Goal: Information Seeking & Learning: Learn about a topic

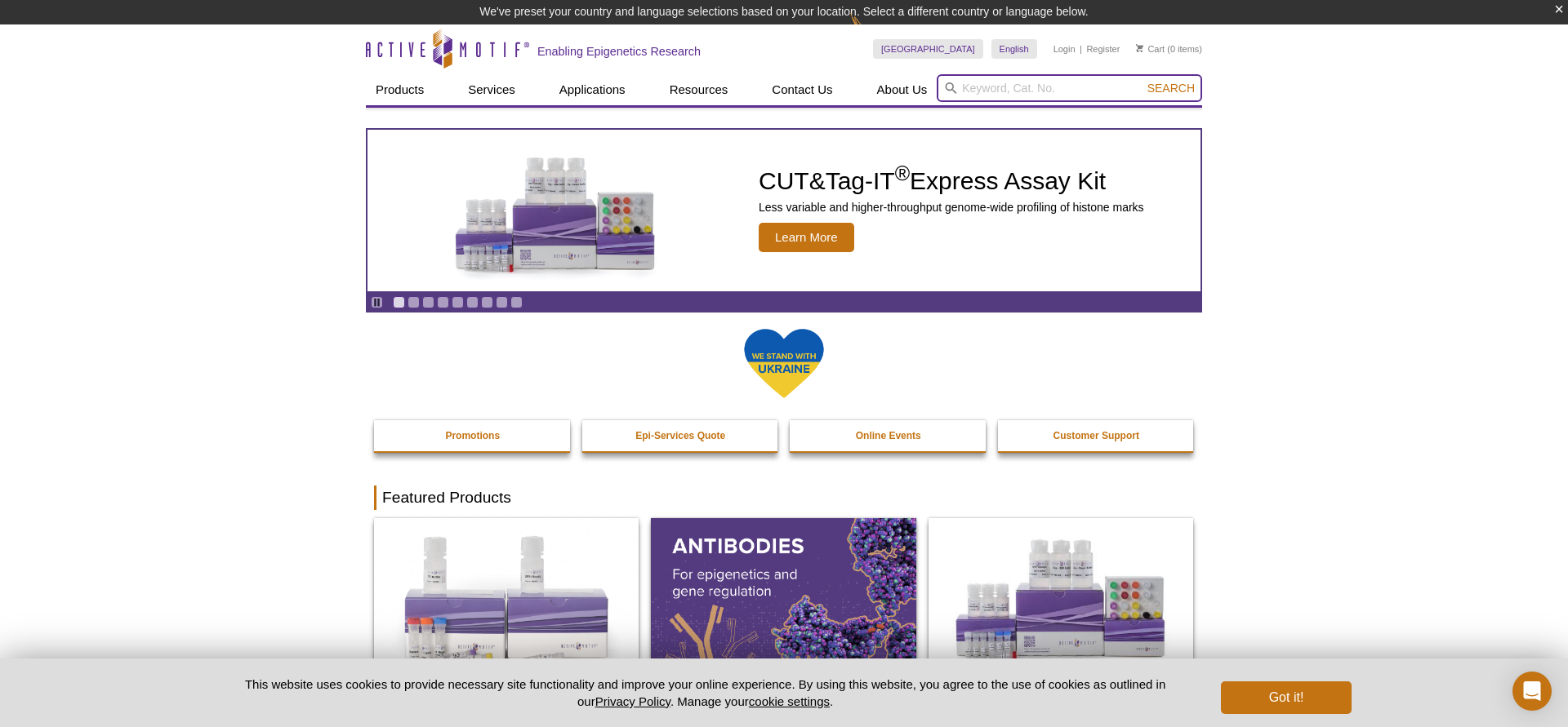
click at [996, 87] on input "search" at bounding box center [1069, 88] width 265 height 27
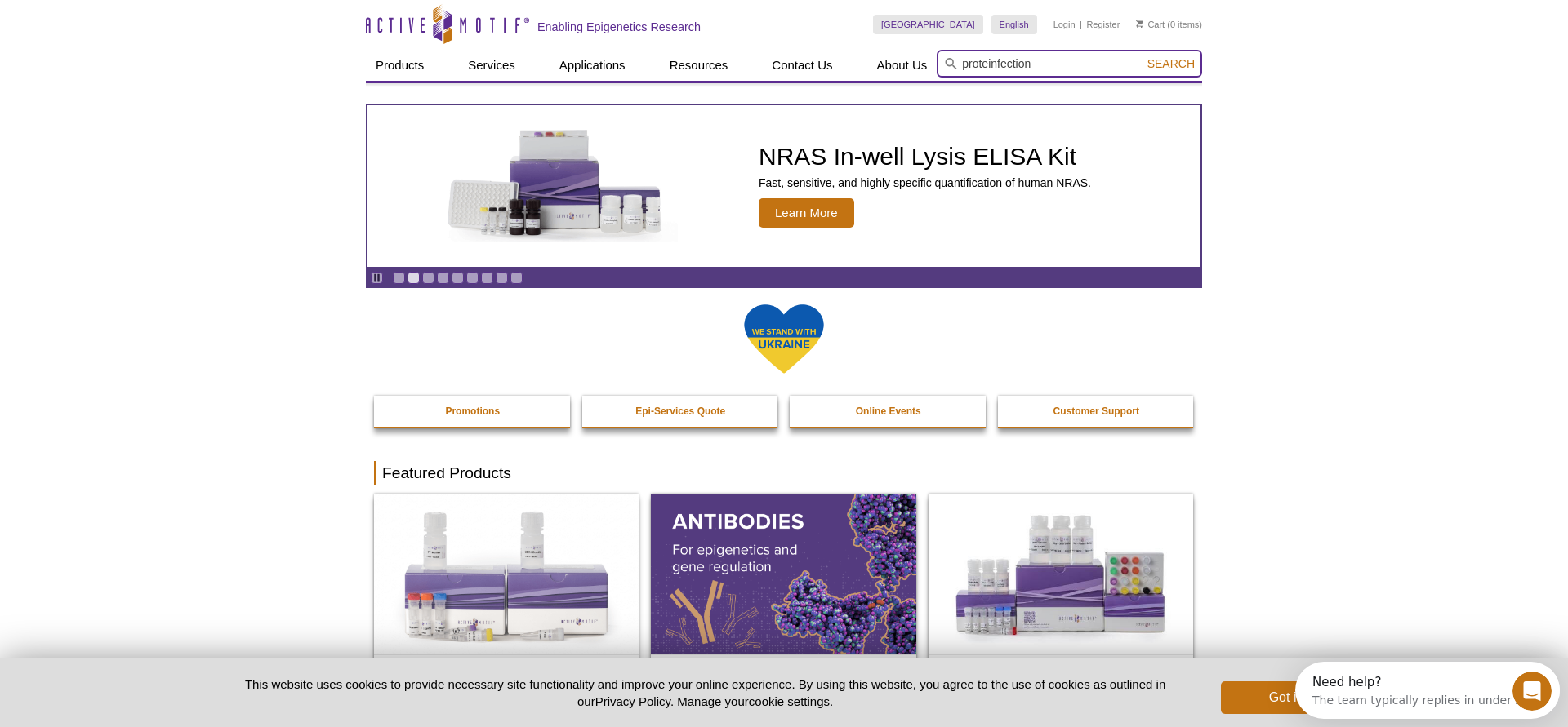
type input "proteinfection"
click at [1142, 57] on button "Search" at bounding box center [1170, 63] width 57 height 15
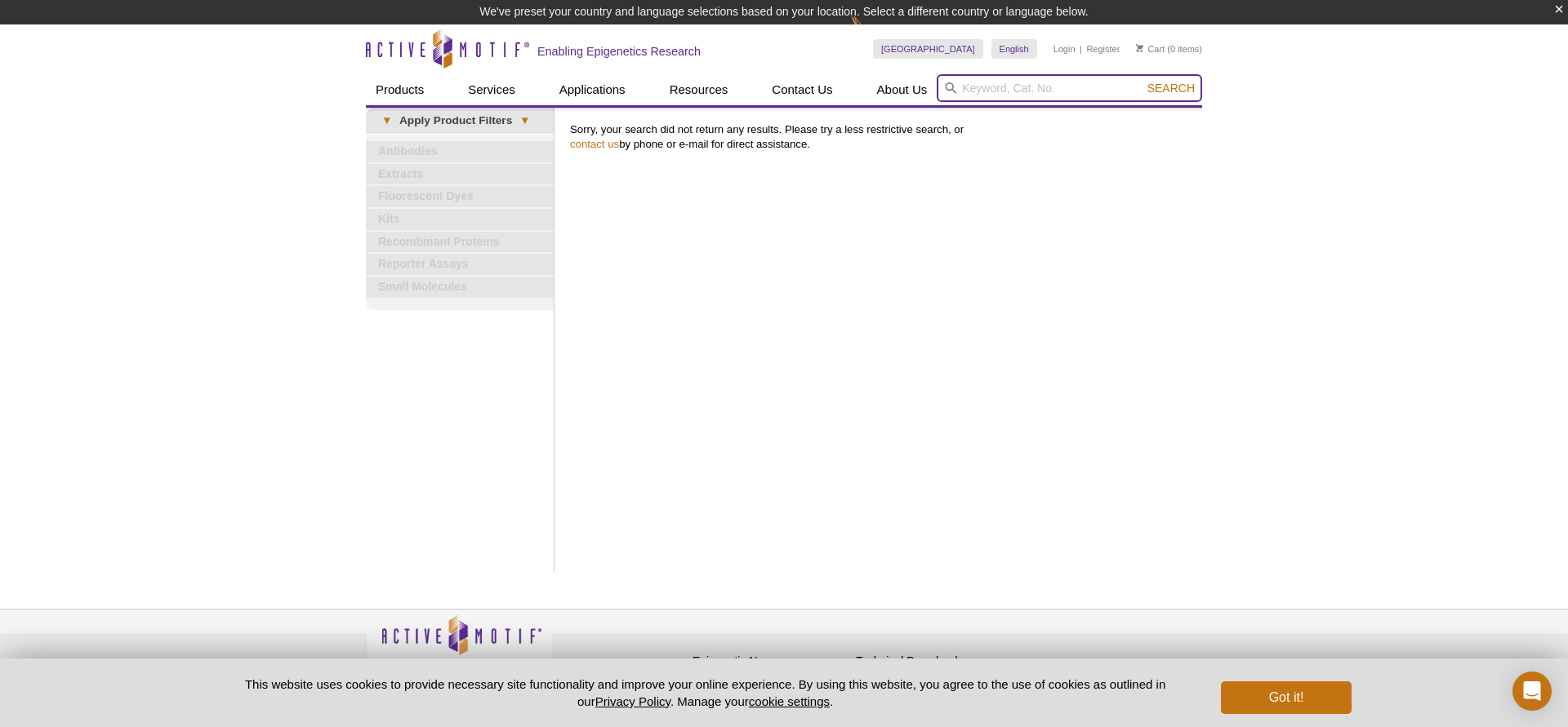
click at [984, 87] on input "search" at bounding box center [1069, 88] width 265 height 27
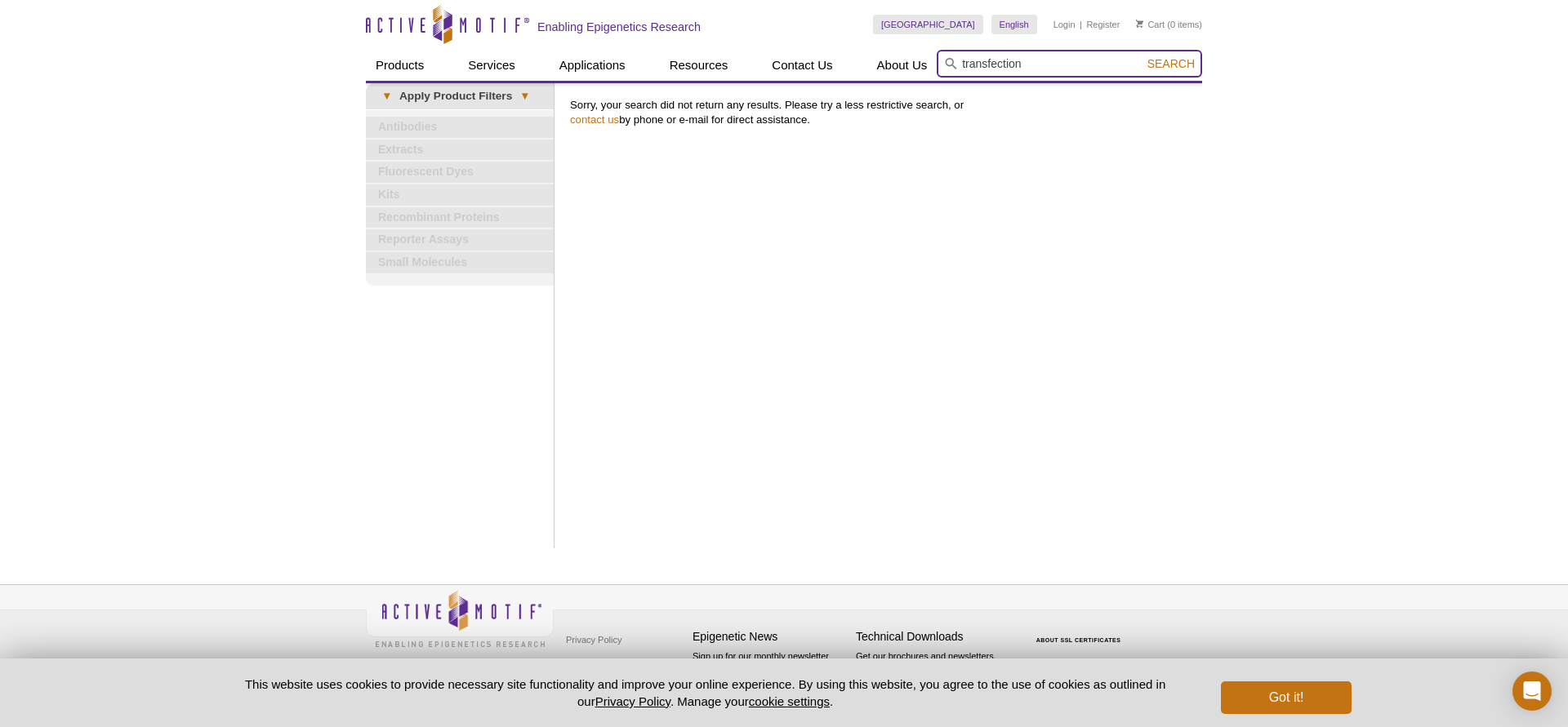
click at [952, 70] on input "transfection" at bounding box center [1069, 63] width 265 height 27
type input "protein transfection"
click at [1142, 57] on button "Search" at bounding box center [1170, 63] width 57 height 15
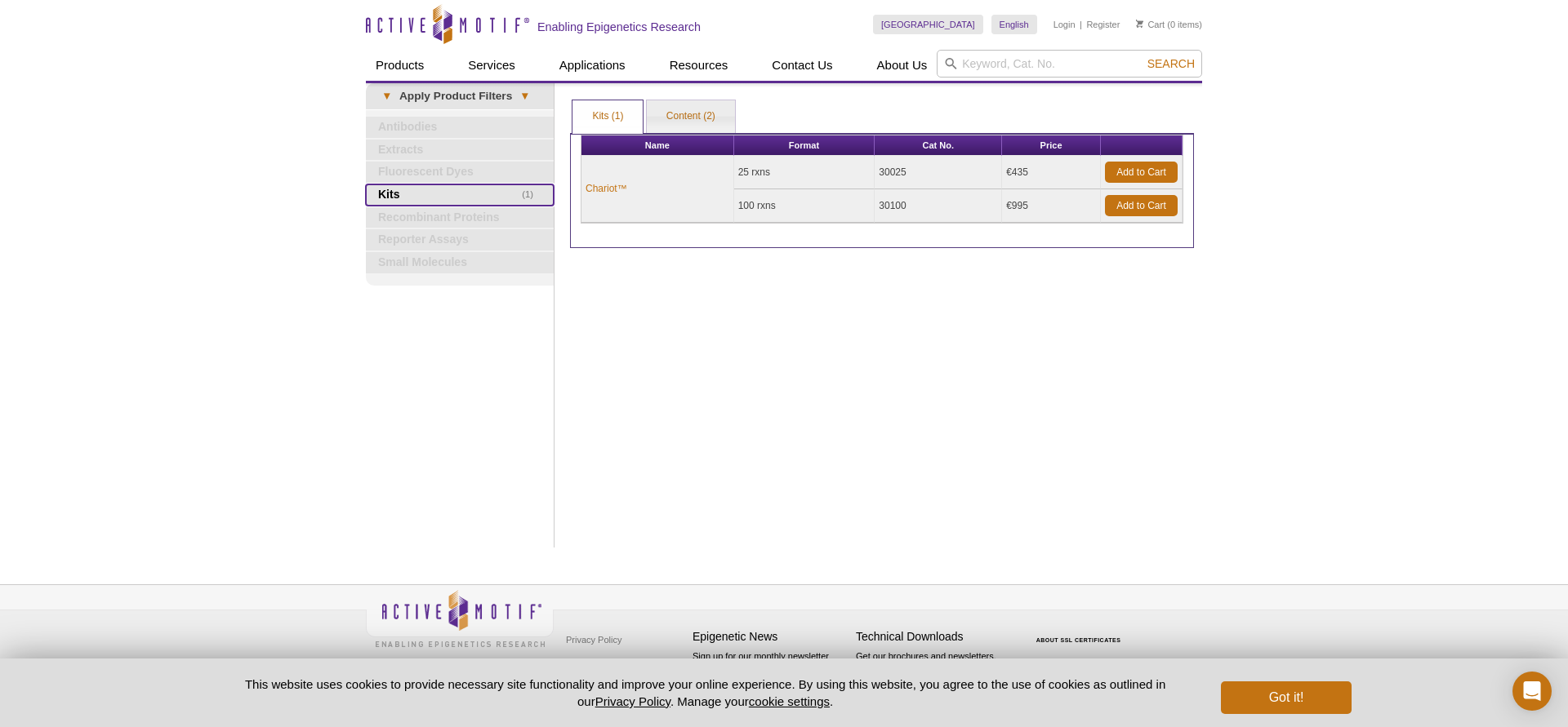
click at [379, 190] on link "(1) Kits" at bounding box center [459, 195] width 188 height 21
click at [603, 186] on link "Chariot™" at bounding box center [606, 188] width 42 height 15
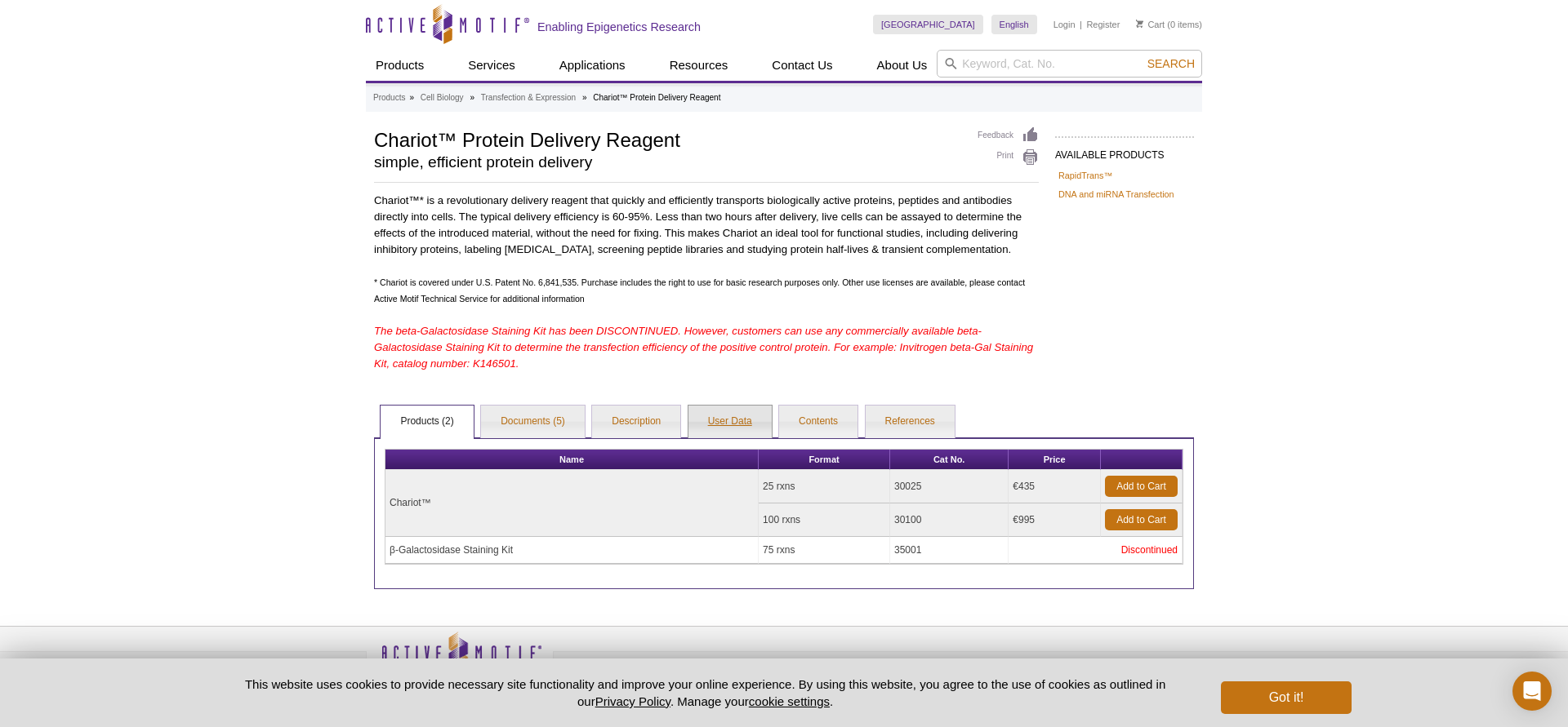
click at [742, 417] on link "User Data" at bounding box center [729, 422] width 83 height 33
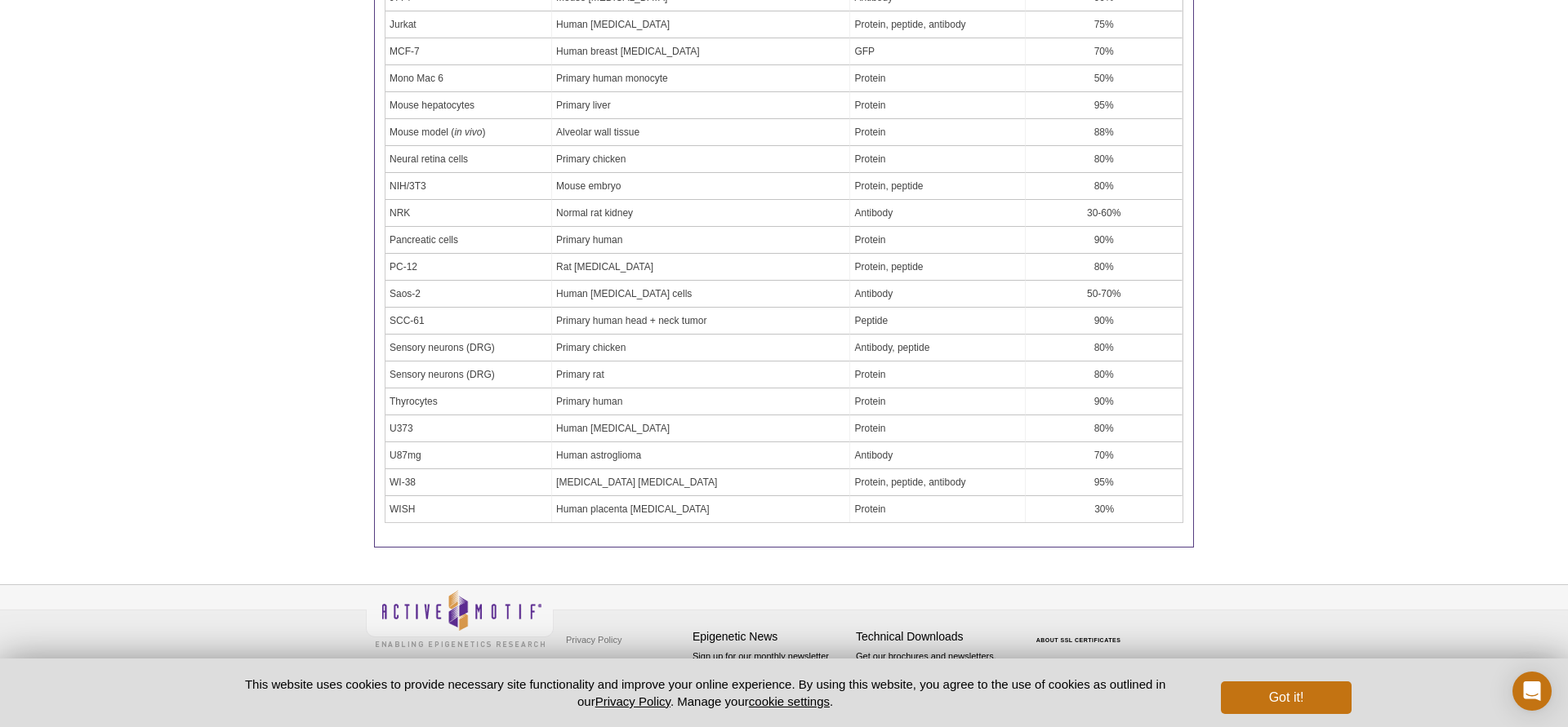
scroll to position [107, 0]
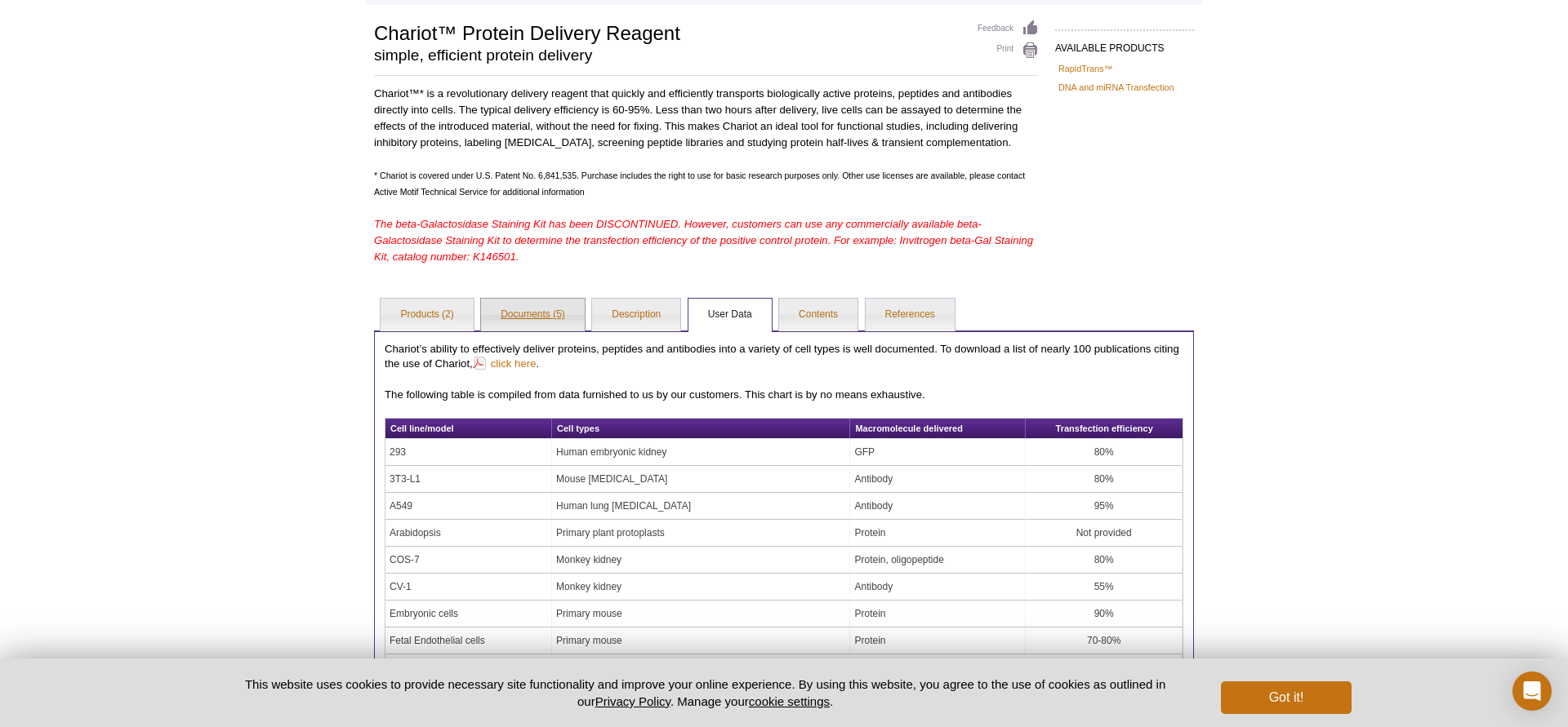
click at [560, 318] on link "Documents (5)" at bounding box center [532, 316] width 103 height 33
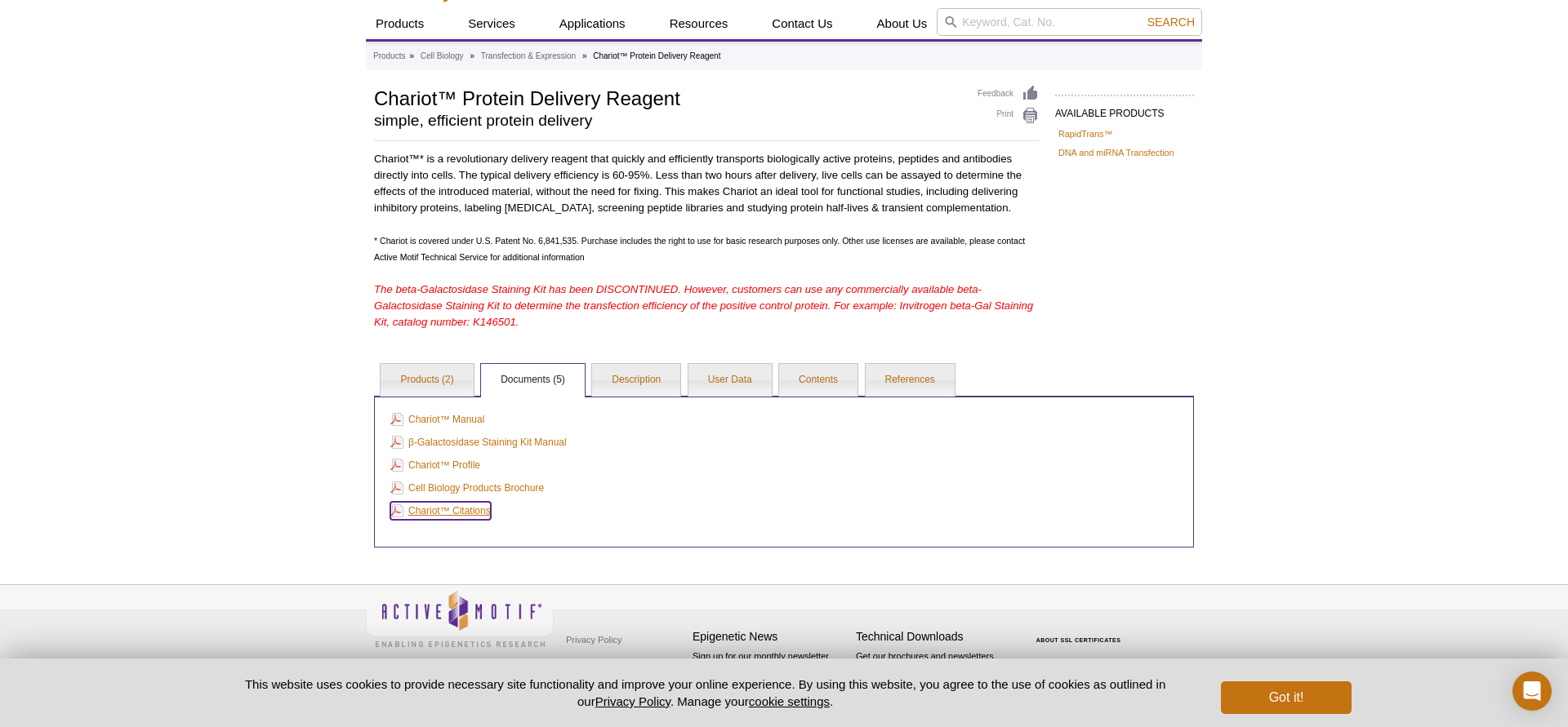
click at [480, 508] on link "Chariot™ Citations" at bounding box center [440, 511] width 100 height 18
